Goal: Task Accomplishment & Management: Manage account settings

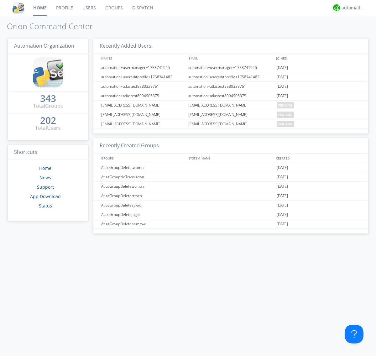
click at [113, 8] on link "Groups" at bounding box center [114, 8] width 27 height 16
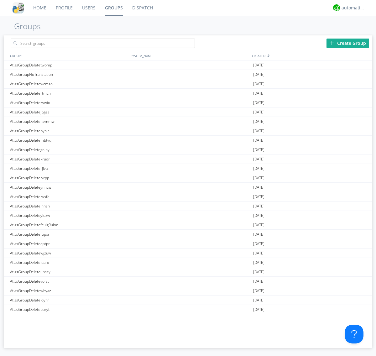
click at [348, 43] on div "Create Group" at bounding box center [347, 43] width 43 height 9
click at [113, 8] on link "Groups" at bounding box center [113, 8] width 27 height 16
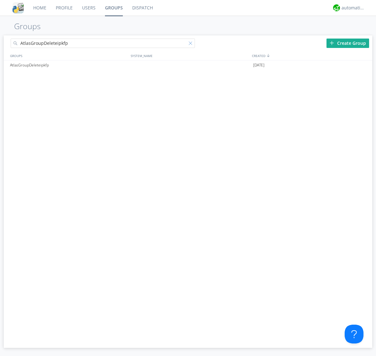
type input "AtlasGroupDeleteipkfp"
click at [192, 44] on div at bounding box center [192, 44] width 6 height 6
type input "AtlasGroupDeleteipkfp"
click at [364, 65] on div at bounding box center [364, 65] width 6 height 5
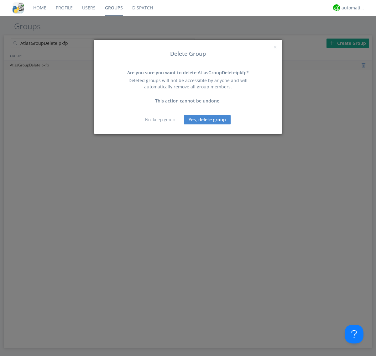
click at [207, 119] on button "Yes, delete group" at bounding box center [207, 119] width 47 height 9
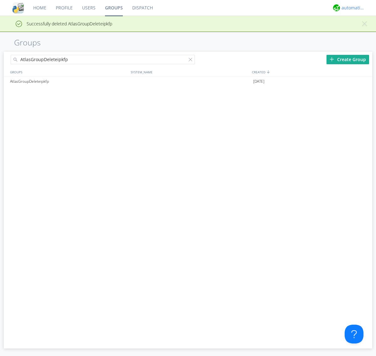
click at [352, 8] on div "automation+atlas" at bounding box center [353, 8] width 23 height 6
